Goal: Check status

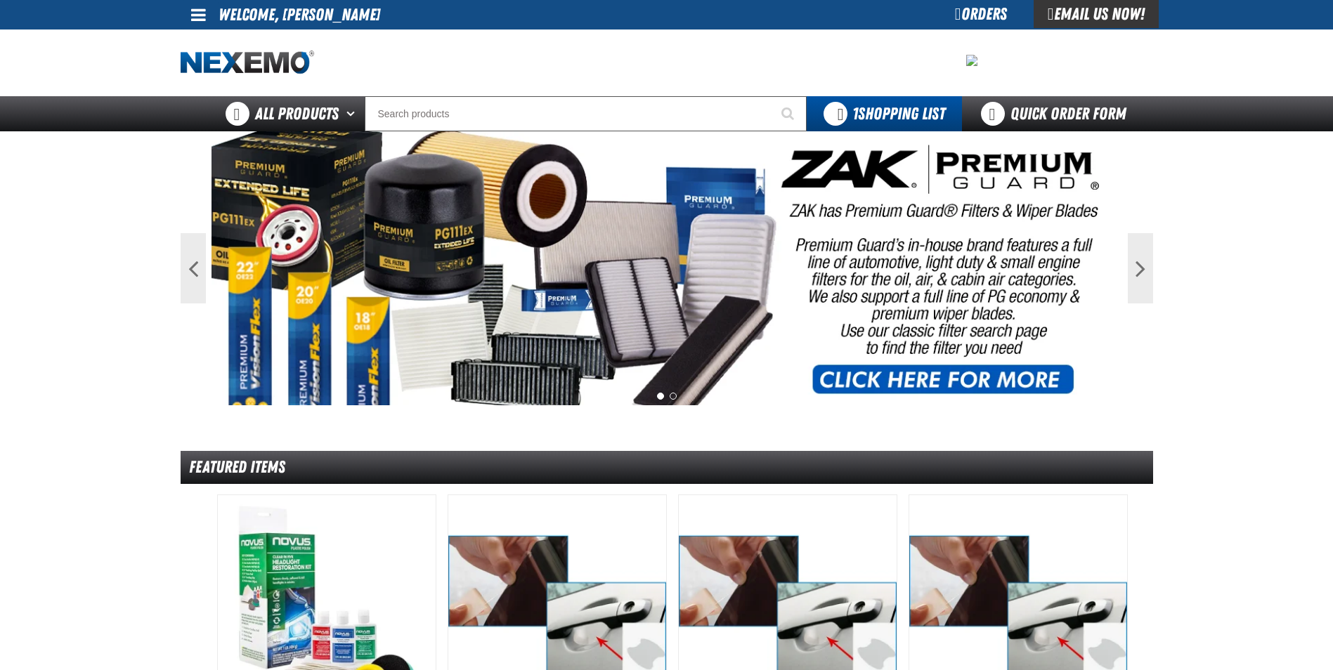
click at [200, 8] on span at bounding box center [198, 14] width 15 height 17
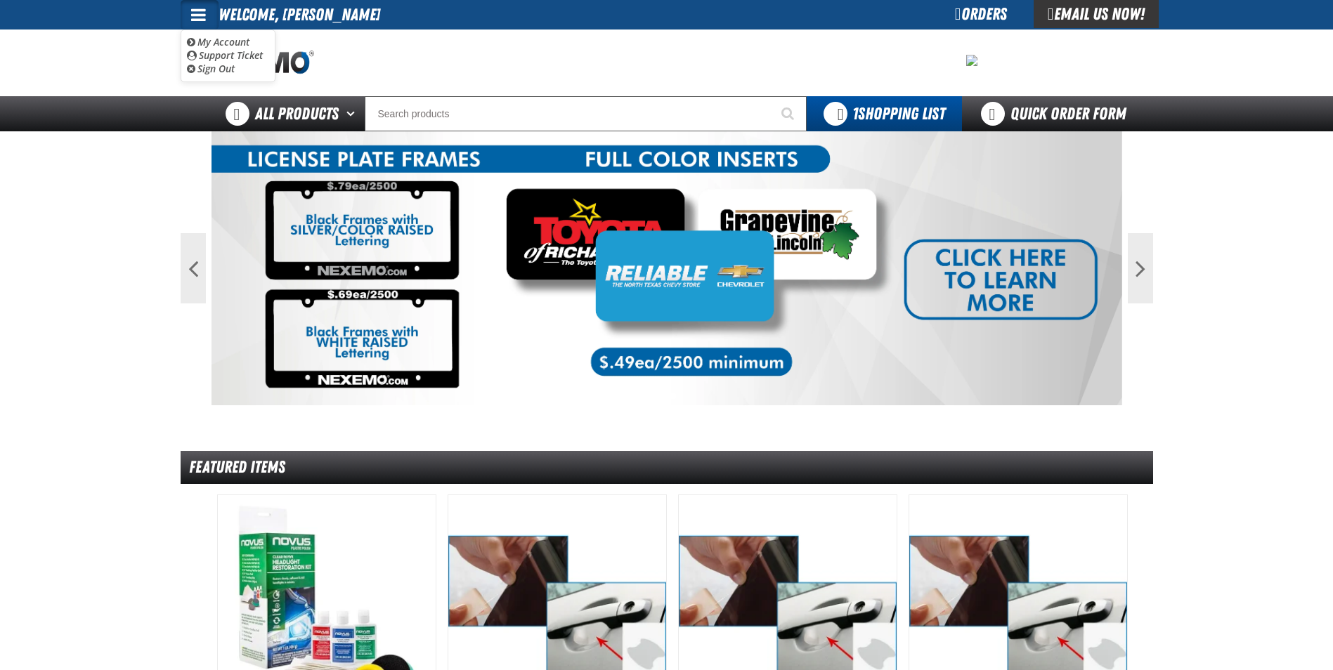
click at [228, 34] on ul "My Account My Account Support Ticket Support Ticket Sign Out Sign Out" at bounding box center [228, 56] width 95 height 53
click at [197, 10] on span at bounding box center [198, 14] width 15 height 17
click at [207, 41] on link "My Account My Account" at bounding box center [218, 41] width 63 height 13
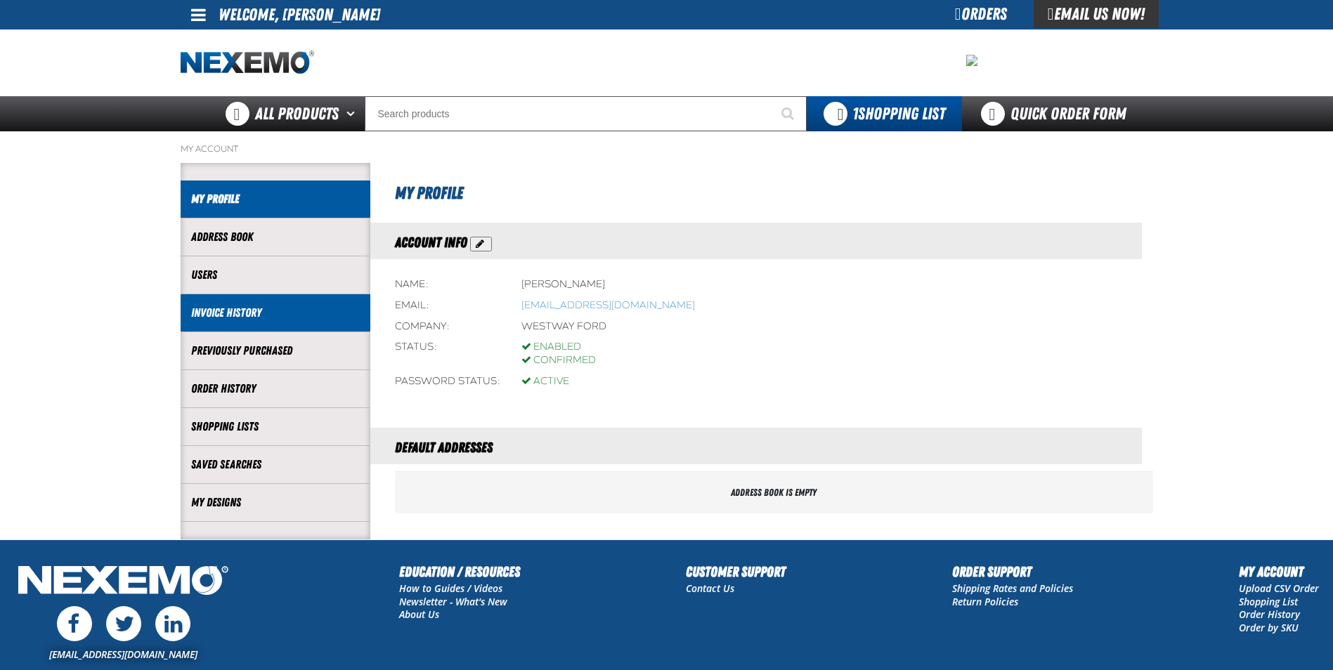
click at [221, 322] on li "Invoice History" at bounding box center [276, 313] width 190 height 38
click at [231, 314] on link "Invoice History" at bounding box center [275, 313] width 169 height 16
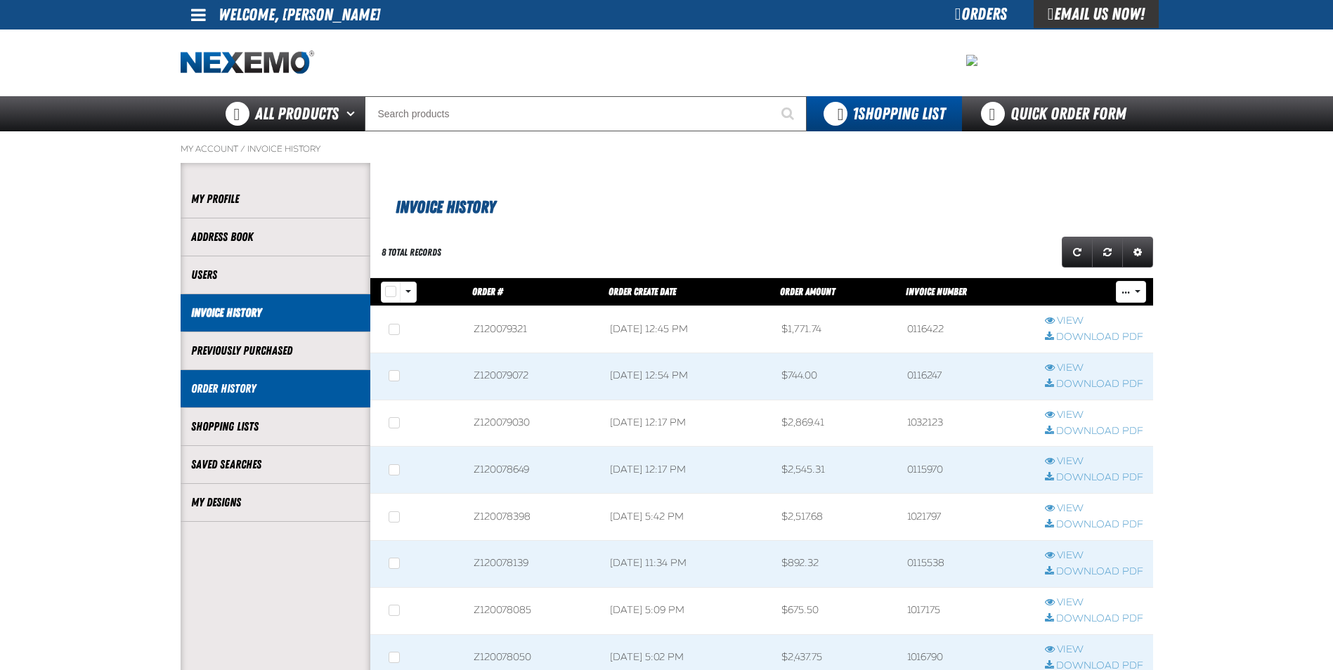
click at [233, 384] on link "Order History" at bounding box center [275, 389] width 169 height 16
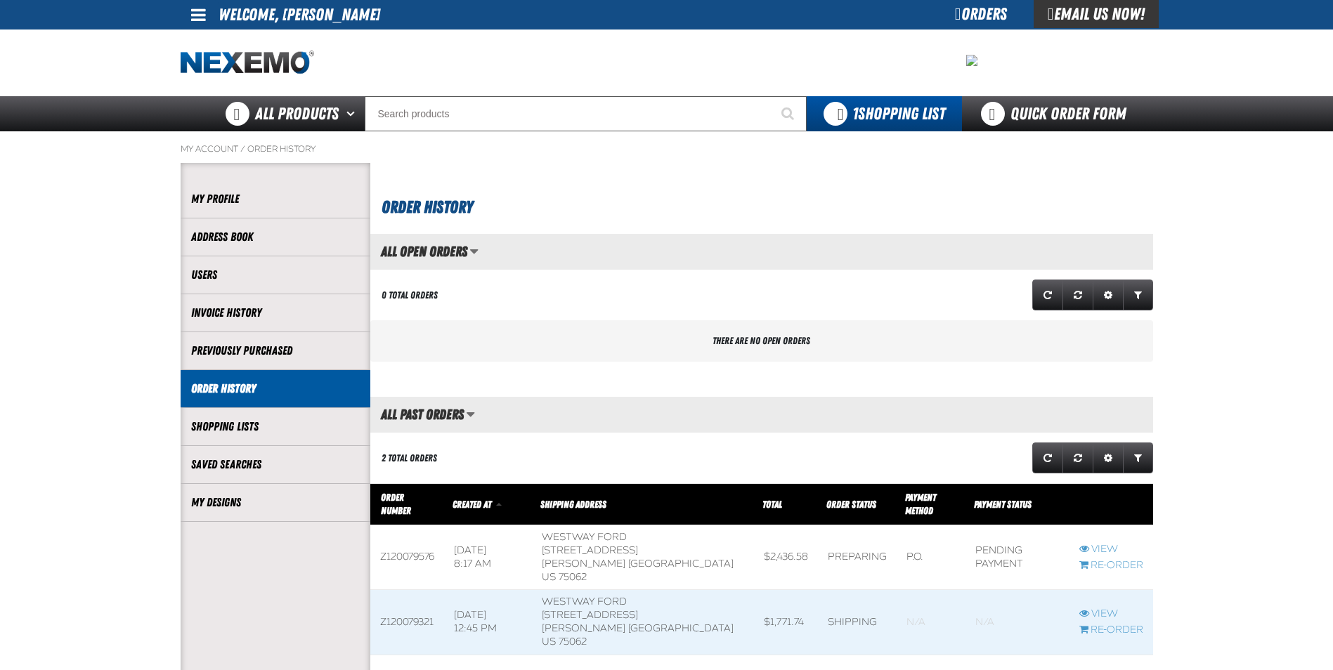
scroll to position [1, 1]
